Goal: Communication & Community: Answer question/provide support

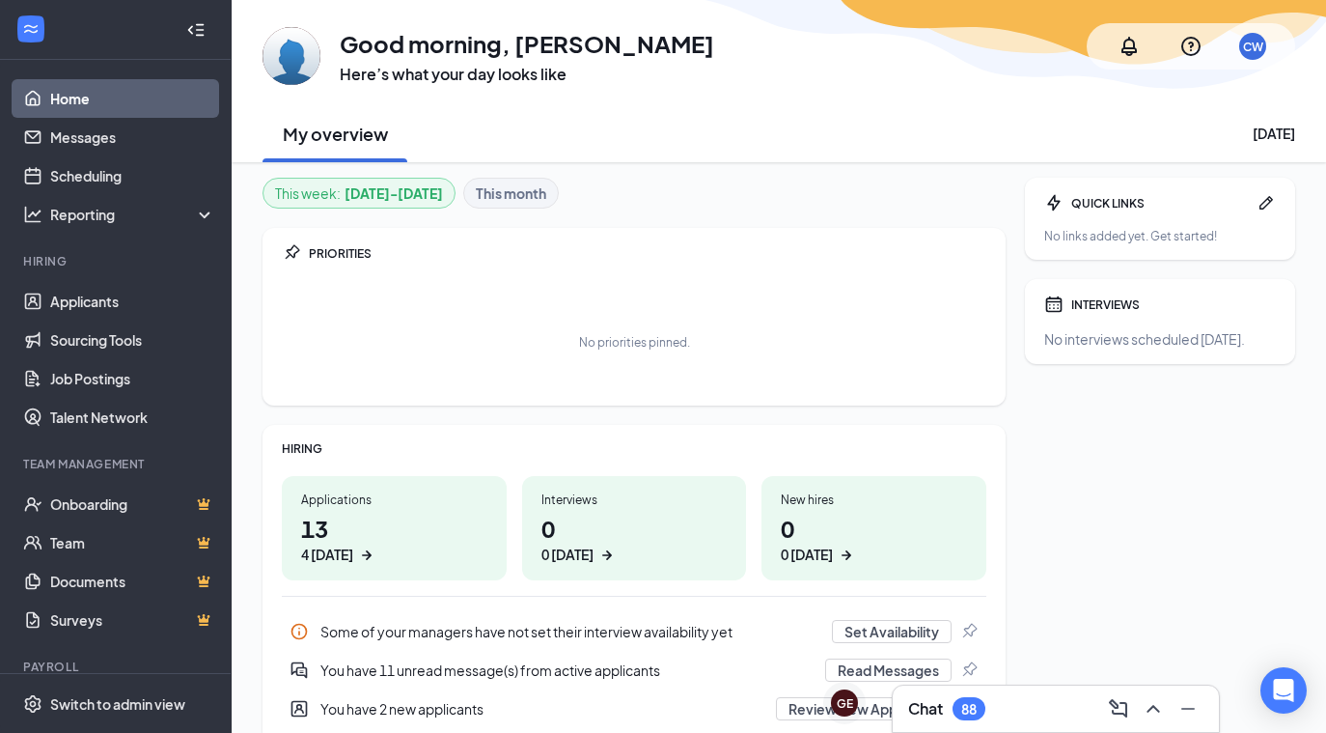
click at [361, 548] on icon "ArrowRight" at bounding box center [366, 554] width 19 height 19
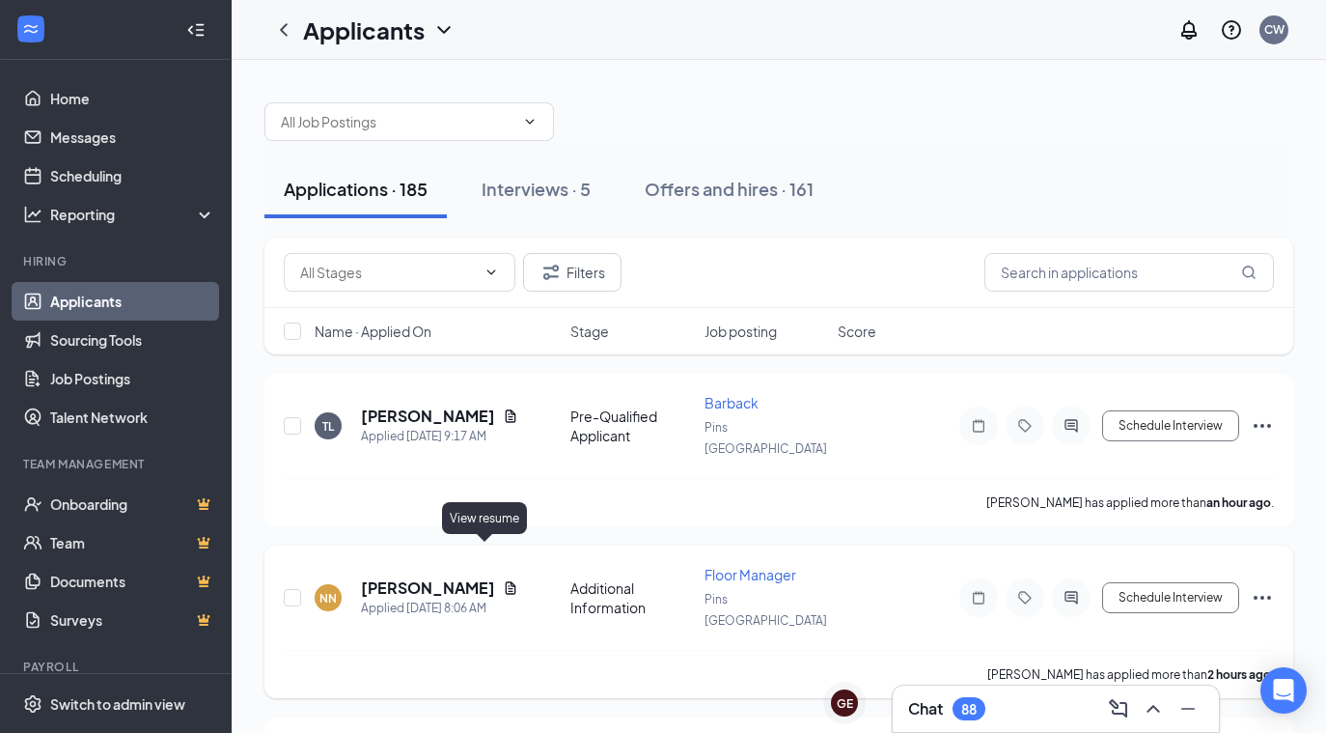
click at [503, 580] on icon "Document" at bounding box center [510, 587] width 15 height 15
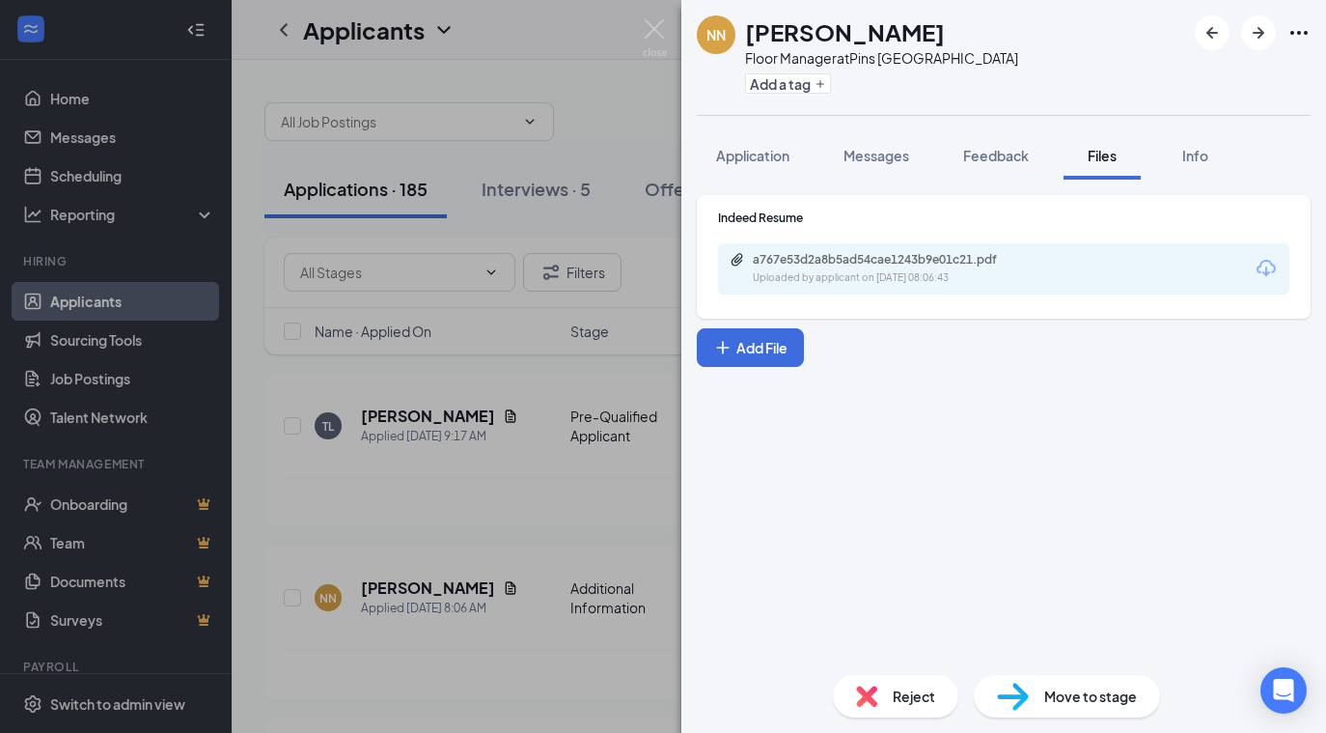
click at [1204, 272] on div "a767e53d2a8b5ad54cae1243b9e01c21.pdf Uploaded by applicant on Aug 27, 2025 at 0…" at bounding box center [1003, 268] width 571 height 51
click at [1265, 270] on icon "Download" at bounding box center [1266, 268] width 19 height 16
click at [887, 147] on span "Messages" at bounding box center [877, 155] width 66 height 17
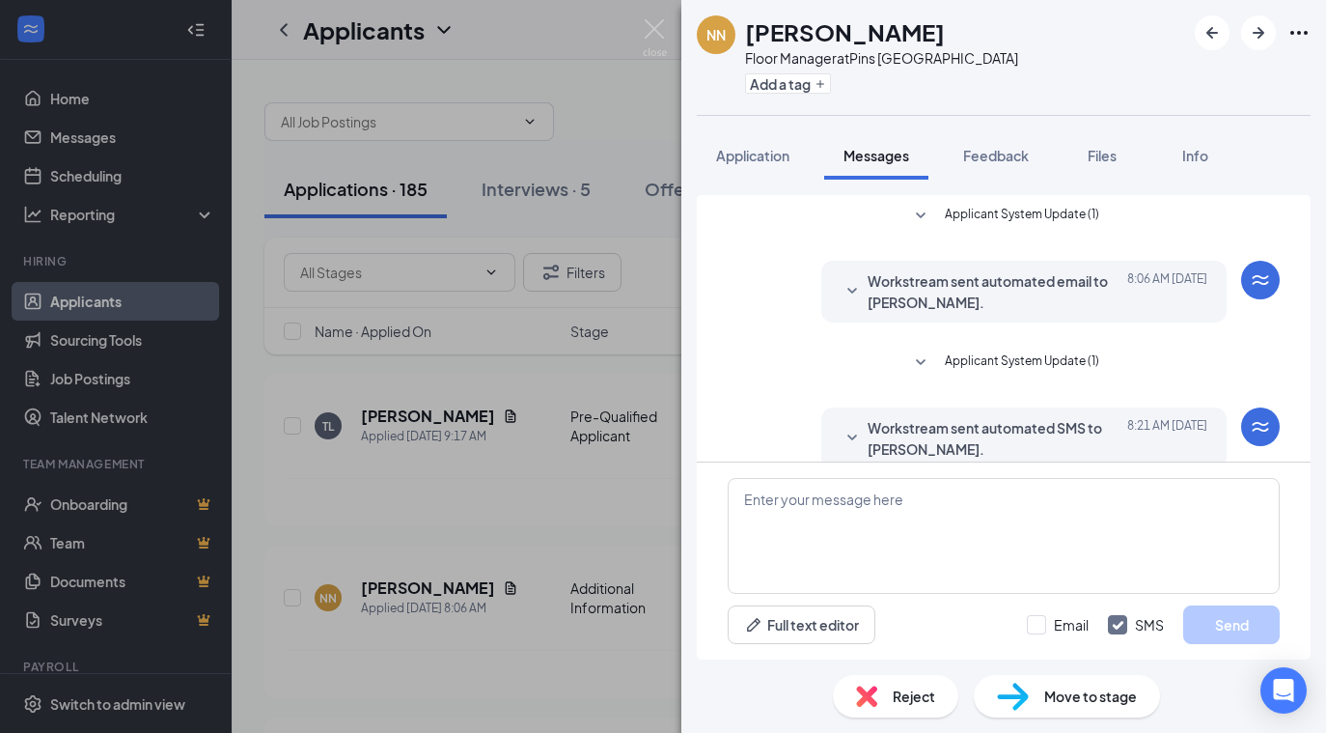
scroll to position [131, 0]
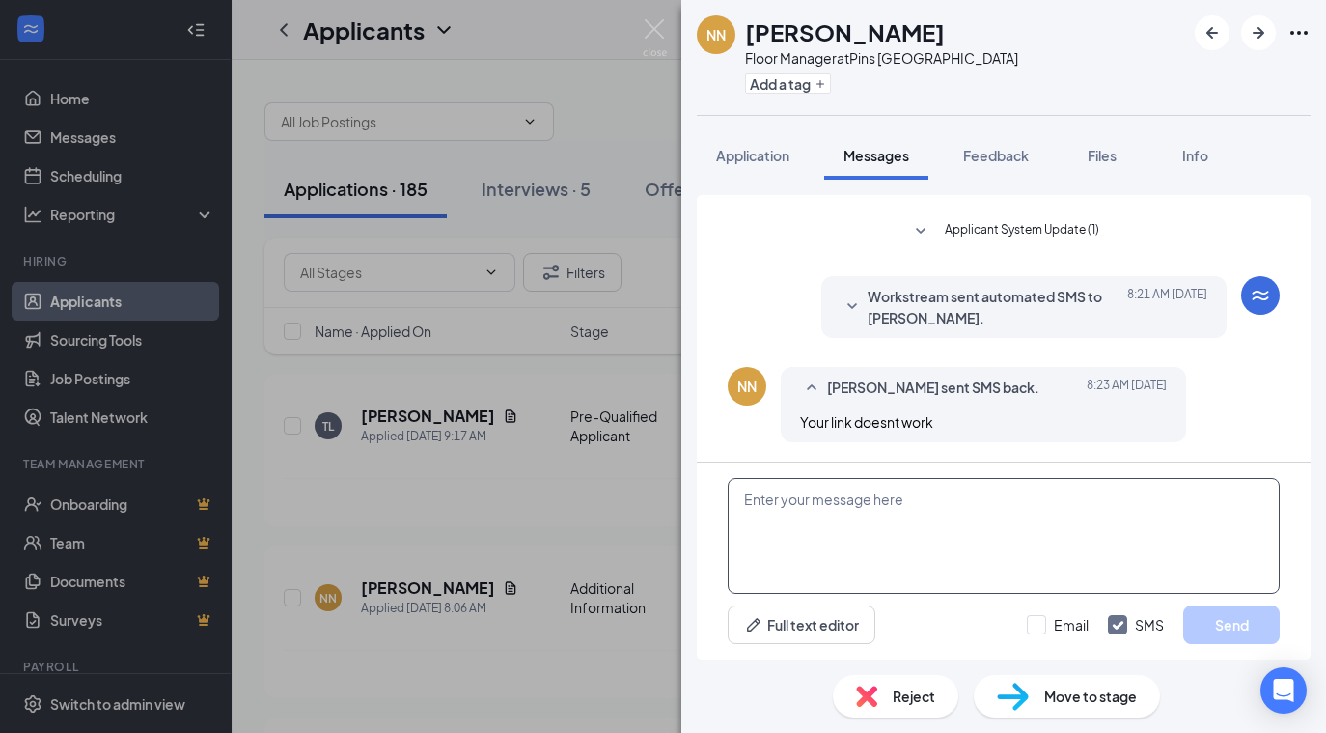
click at [856, 536] on textarea at bounding box center [1004, 536] width 552 height 116
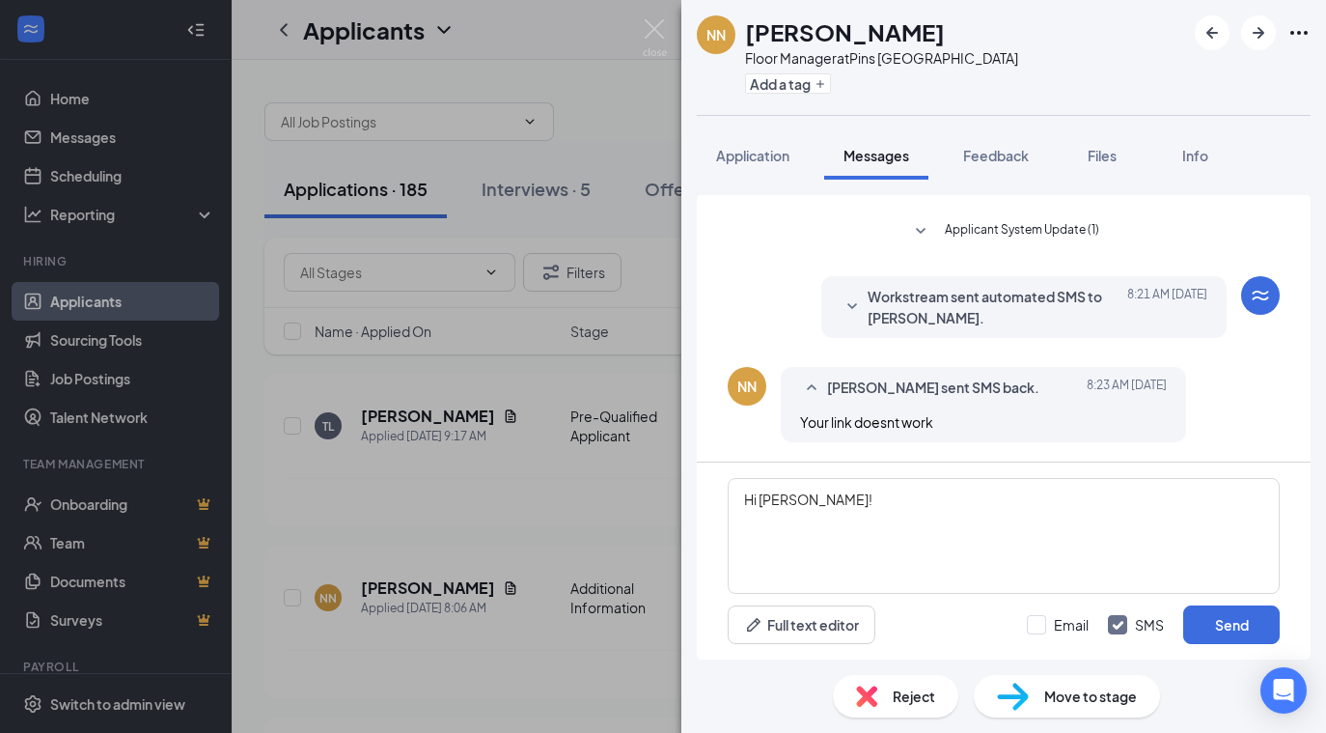
click at [854, 303] on icon "SmallChevronDown" at bounding box center [852, 306] width 23 height 23
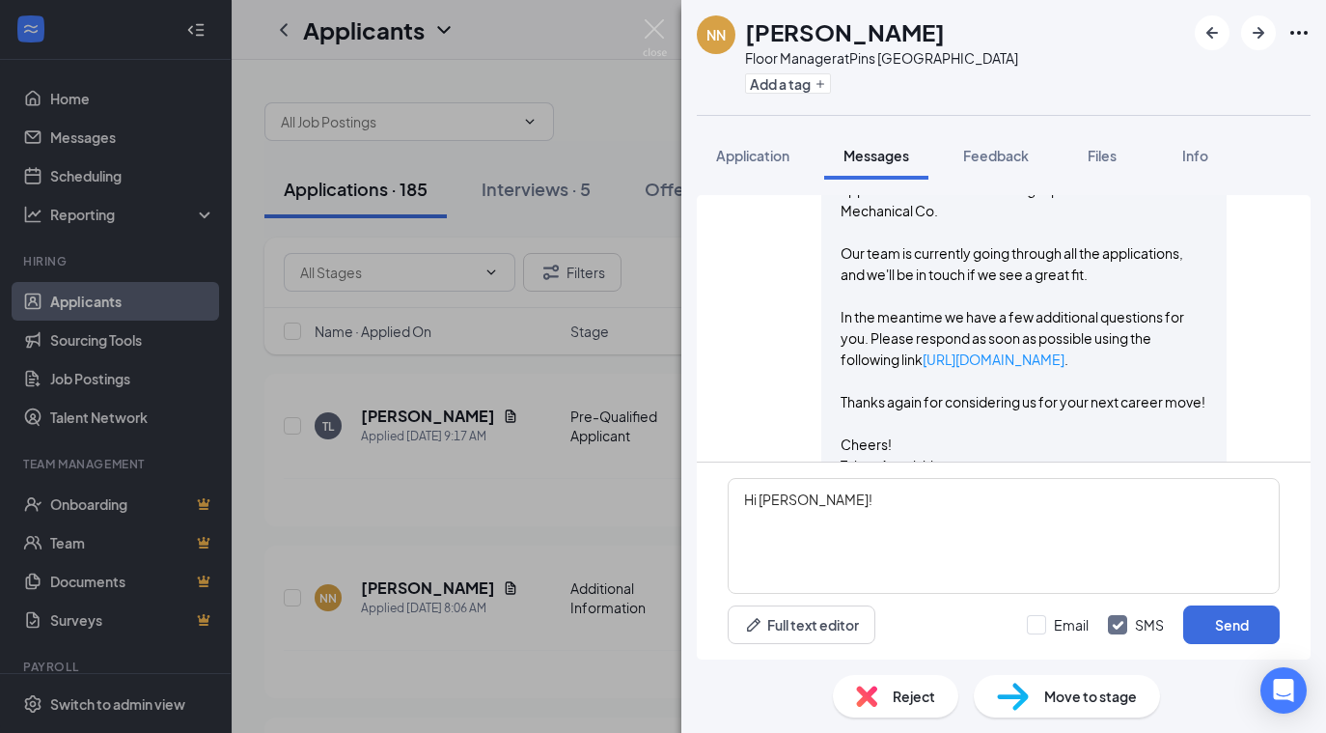
scroll to position [367, 0]
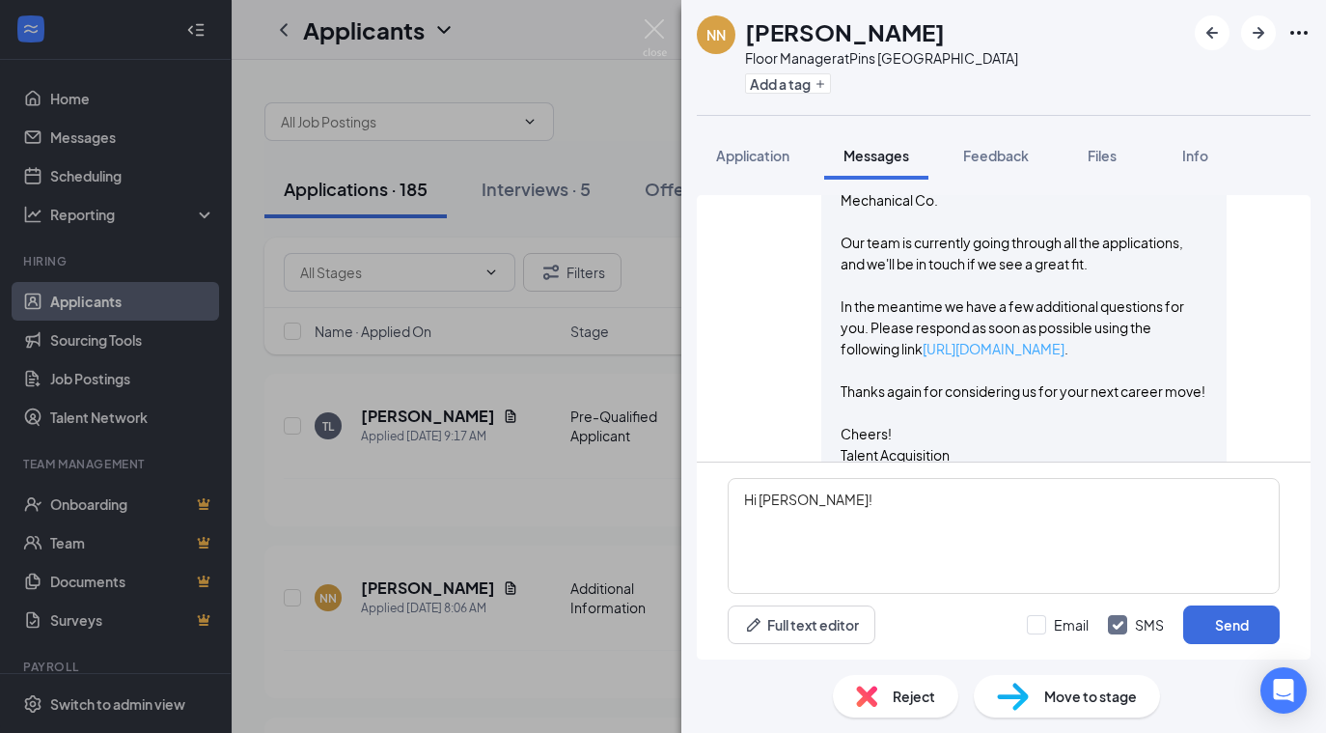
click at [955, 350] on link "https://l.wrkstrm.us/H_kohUwrM" at bounding box center [994, 348] width 142 height 17
click at [909, 499] on textarea "Hi Nancy!" at bounding box center [1004, 536] width 552 height 116
click at [826, 517] on textarea "Hi Nancy!" at bounding box center [1004, 536] width 552 height 116
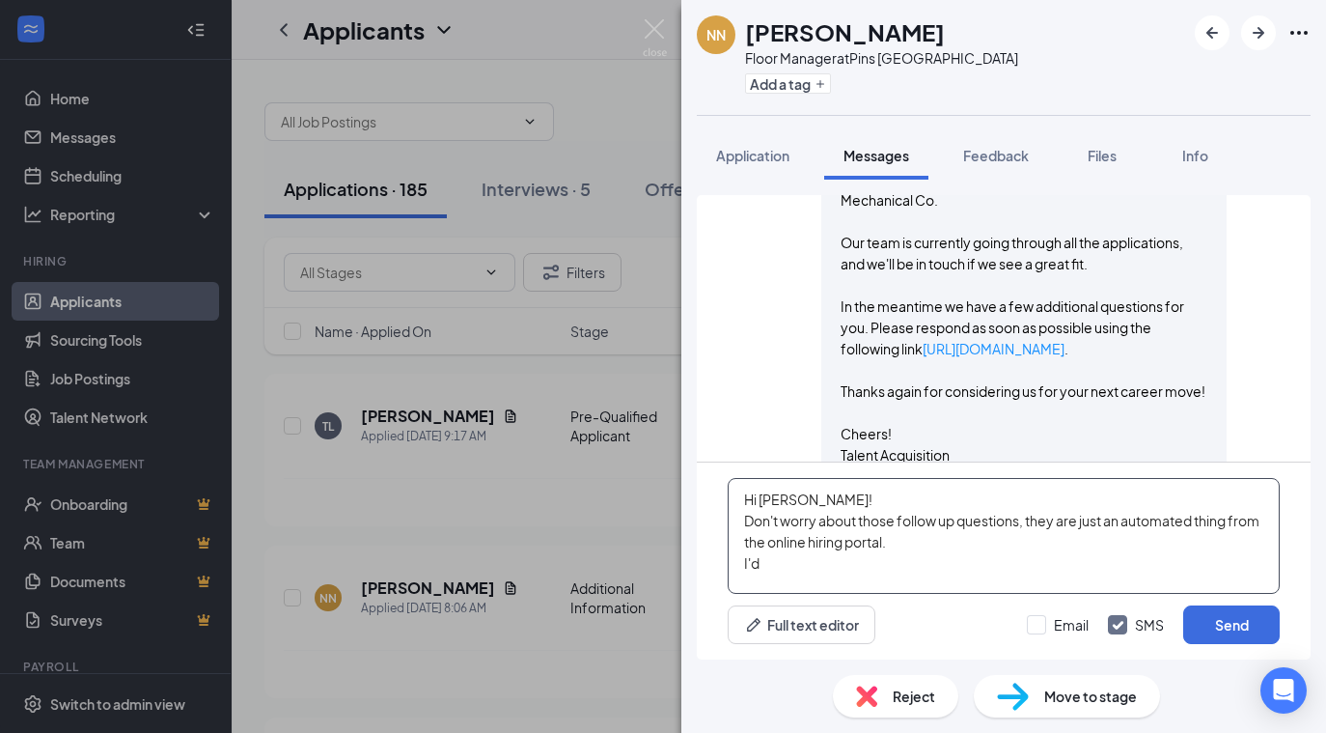
type textarea "Hi Nancy! Don't worry about those follow up questions, they are just an automat…"
